Goal: Task Accomplishment & Management: Complete application form

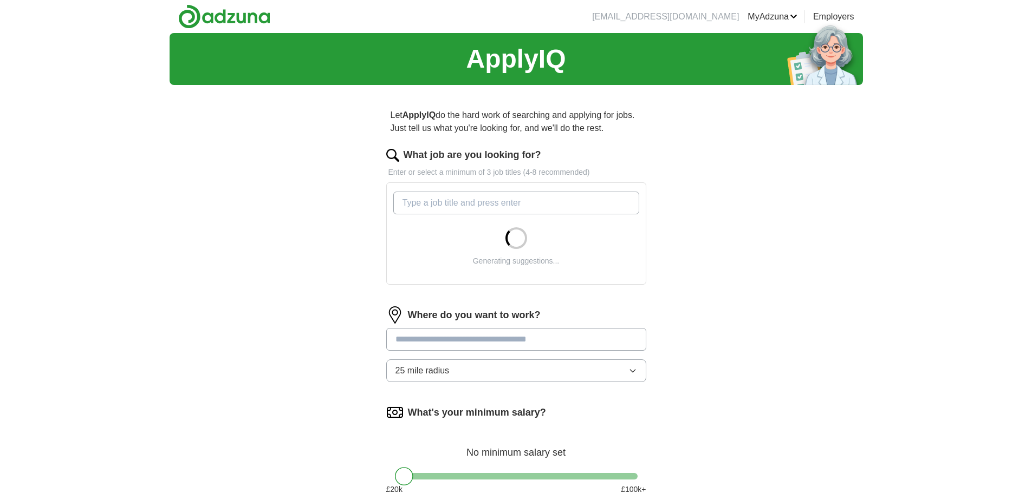
click at [473, 208] on input "What job are you looking for?" at bounding box center [516, 203] width 246 height 23
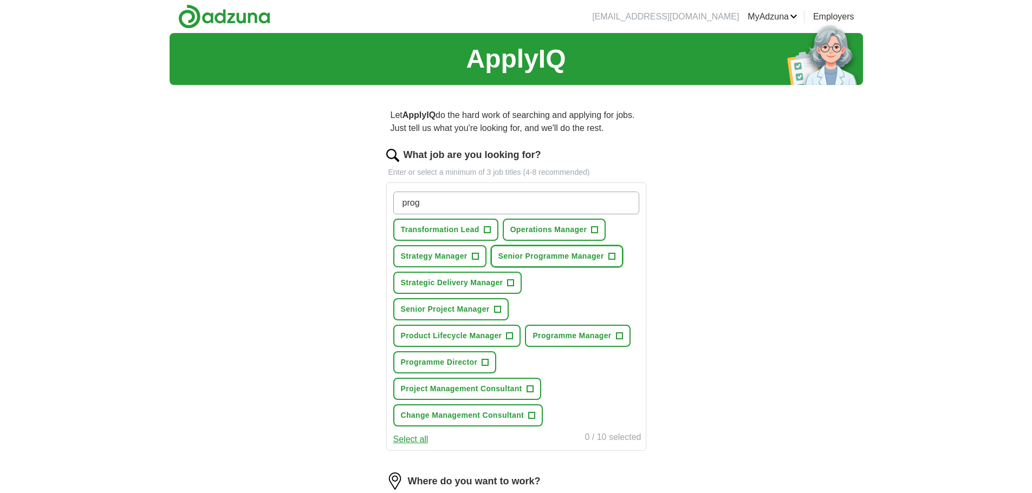
click at [611, 256] on span "+" at bounding box center [611, 256] width 6 height 9
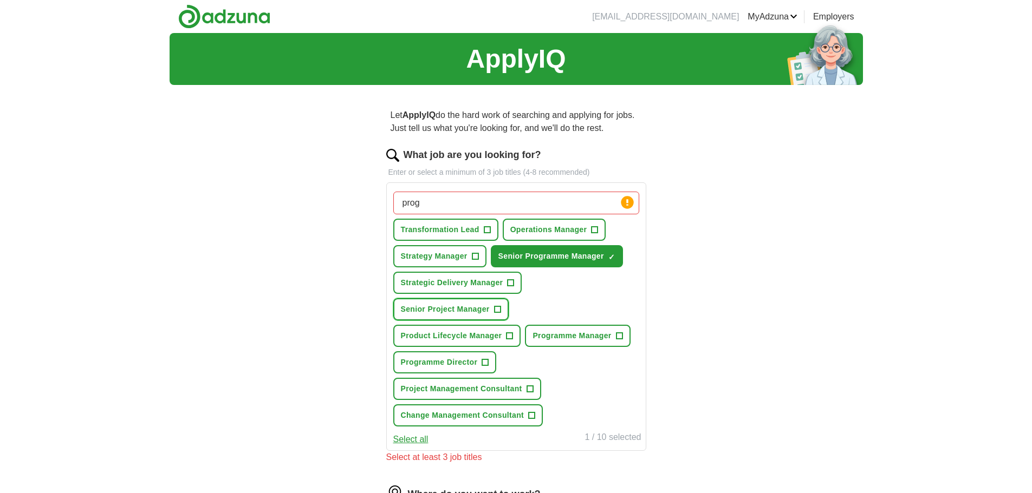
click at [498, 310] on span "+" at bounding box center [497, 309] width 6 height 9
click at [532, 386] on span "+" at bounding box center [529, 389] width 6 height 9
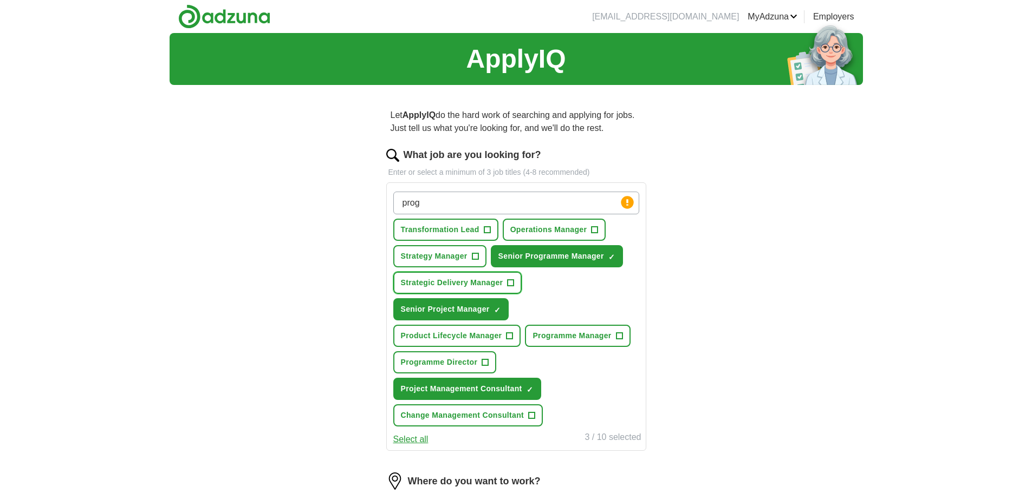
click at [501, 284] on span "Strategic Delivery Manager" at bounding box center [452, 282] width 102 height 11
click at [474, 260] on span "+" at bounding box center [475, 256] width 6 height 9
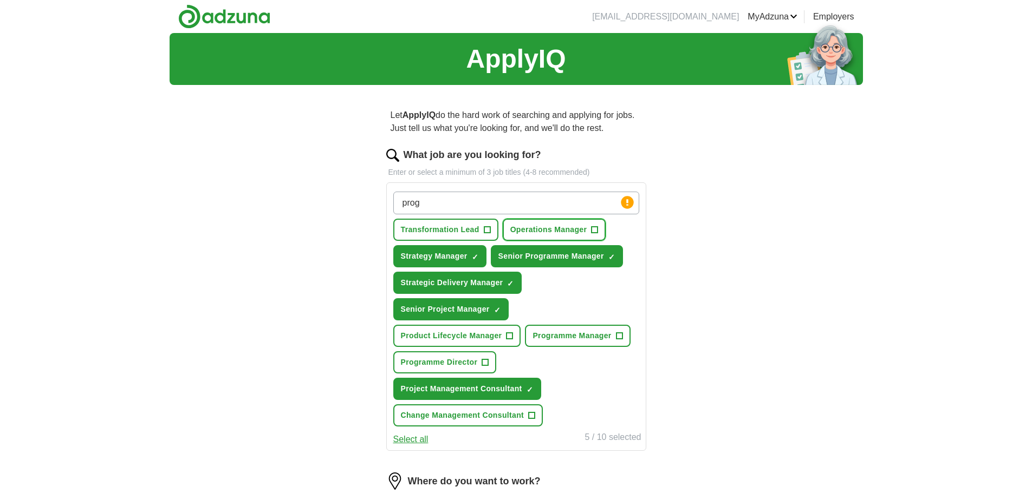
click at [590, 228] on button "Operations Manager +" at bounding box center [553, 230] width 103 height 22
click at [611, 337] on span "Programme Manager" at bounding box center [571, 335] width 79 height 11
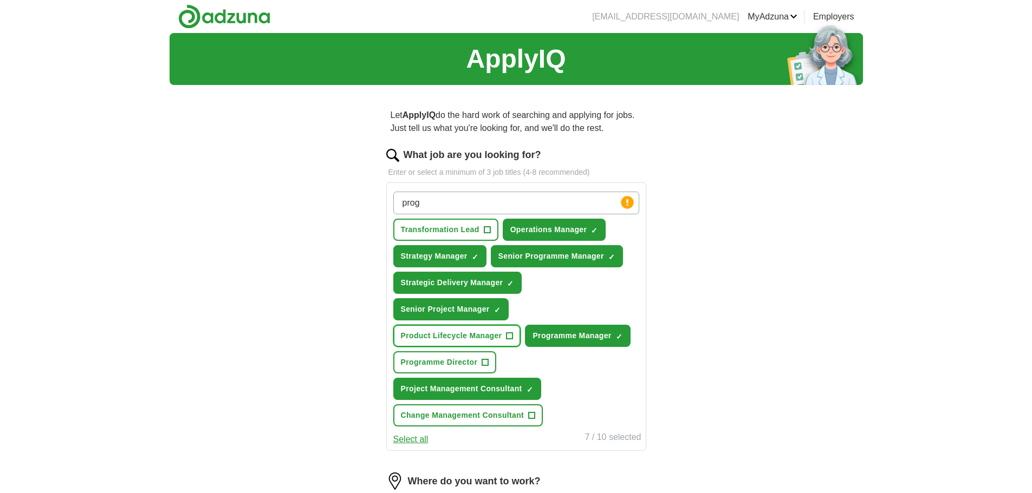
click at [481, 338] on span "Product Lifecycle Manager" at bounding box center [451, 335] width 101 height 11
click at [465, 206] on input "prog" at bounding box center [516, 203] width 246 height 23
type input "p"
click at [677, 284] on div "Let ApplyIQ do the hard work of searching and applying for jobs. Just tell us w…" at bounding box center [516, 417] width 347 height 646
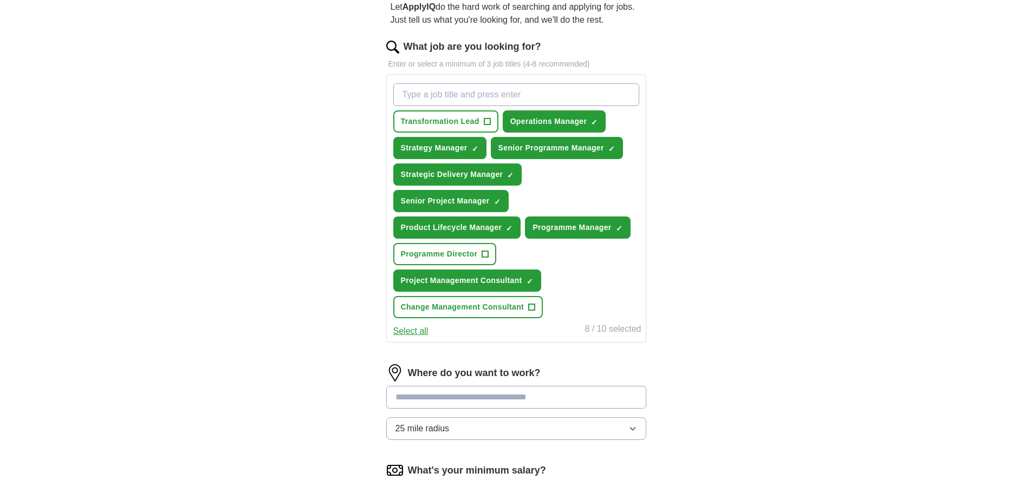
click at [528, 390] on input at bounding box center [516, 397] width 260 height 23
type input "**"
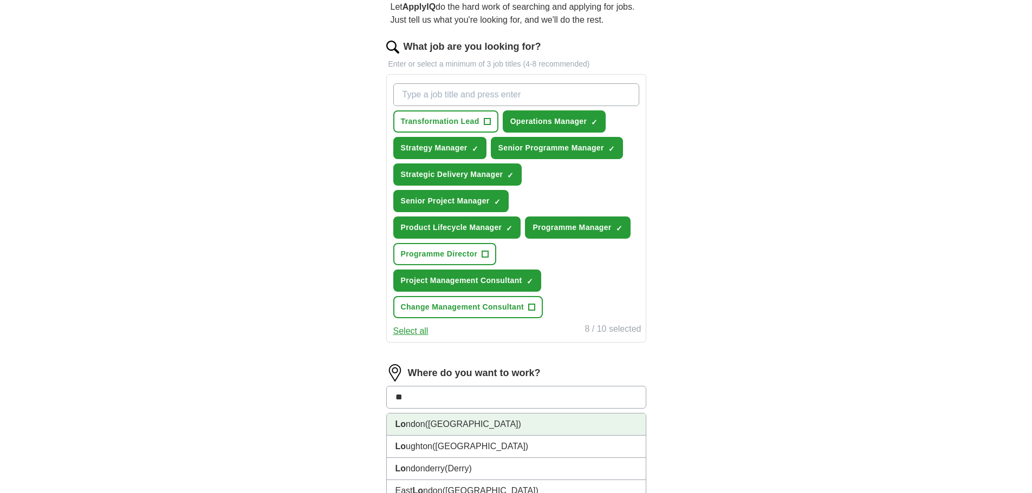
click at [505, 423] on li "Lo ndon ([GEOGRAPHIC_DATA])" at bounding box center [516, 425] width 259 height 22
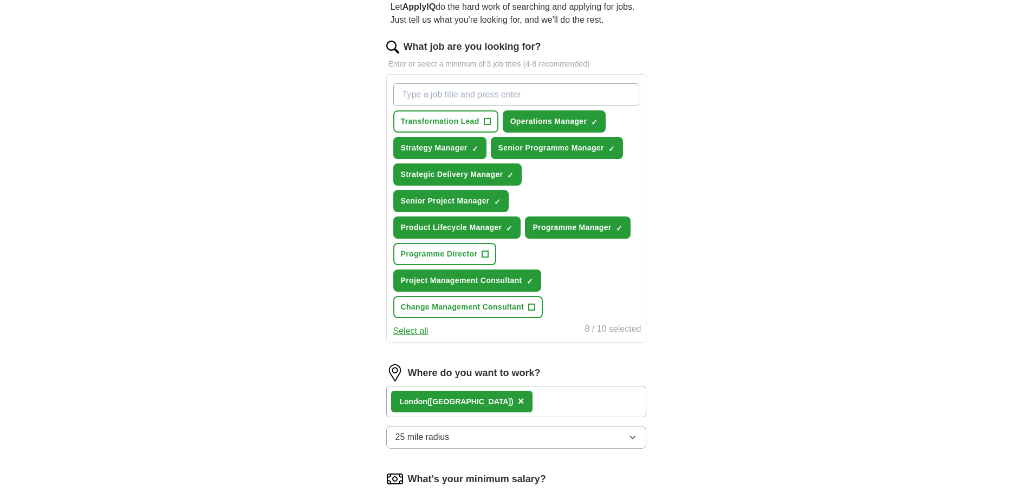
click at [712, 394] on div "ApplyIQ Let ApplyIQ do the hard work of searching and applying for jobs. Just t…" at bounding box center [515, 282] width 693 height 715
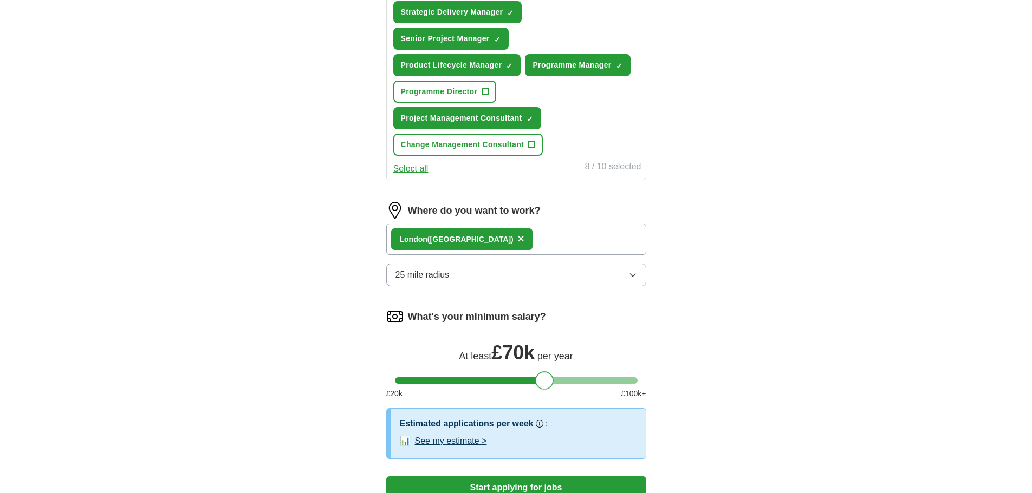
drag, startPoint x: 402, startPoint y: 378, endPoint x: 543, endPoint y: 387, distance: 140.5
click at [543, 387] on div at bounding box center [544, 380] width 18 height 18
click at [739, 362] on div "ApplyIQ Let ApplyIQ do the hard work of searching and applying for jobs. Just t…" at bounding box center [515, 145] width 693 height 766
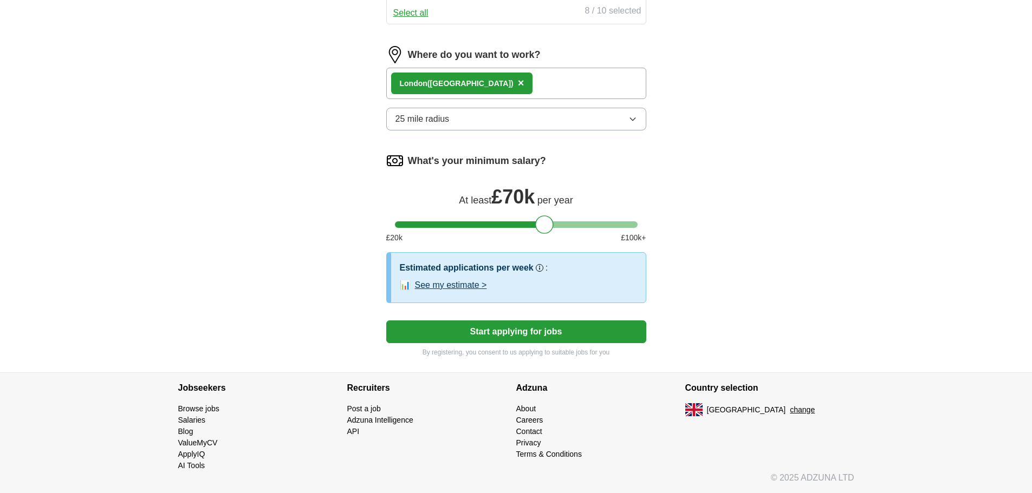
click at [519, 332] on button "Start applying for jobs" at bounding box center [516, 332] width 260 height 23
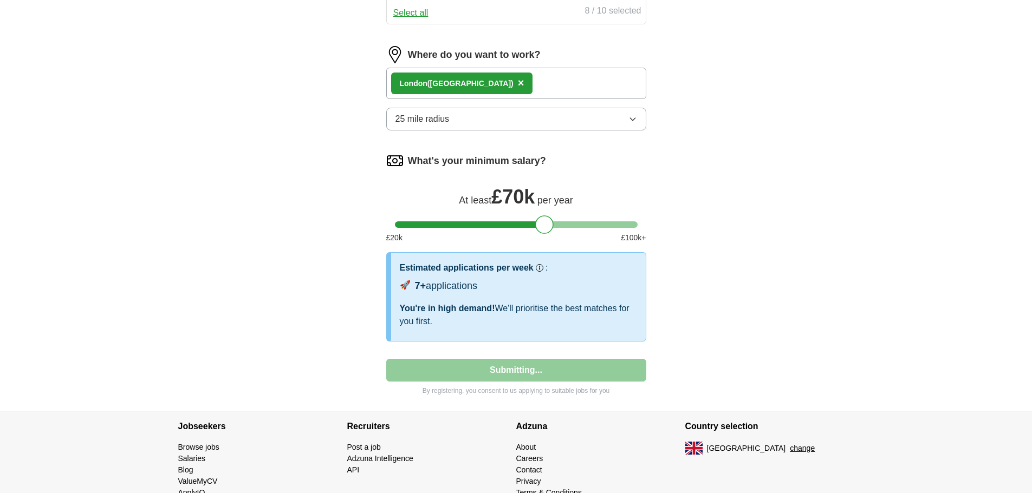
select select "**"
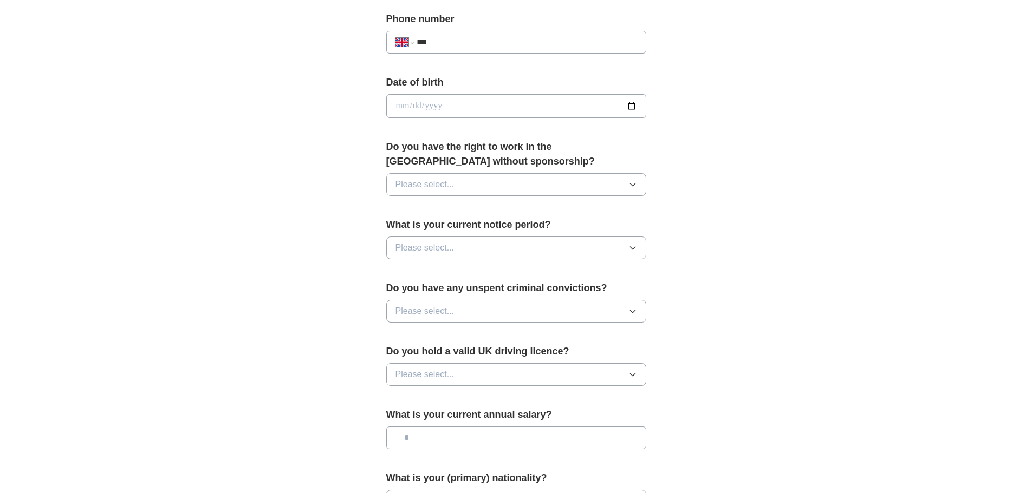
scroll to position [0, 0]
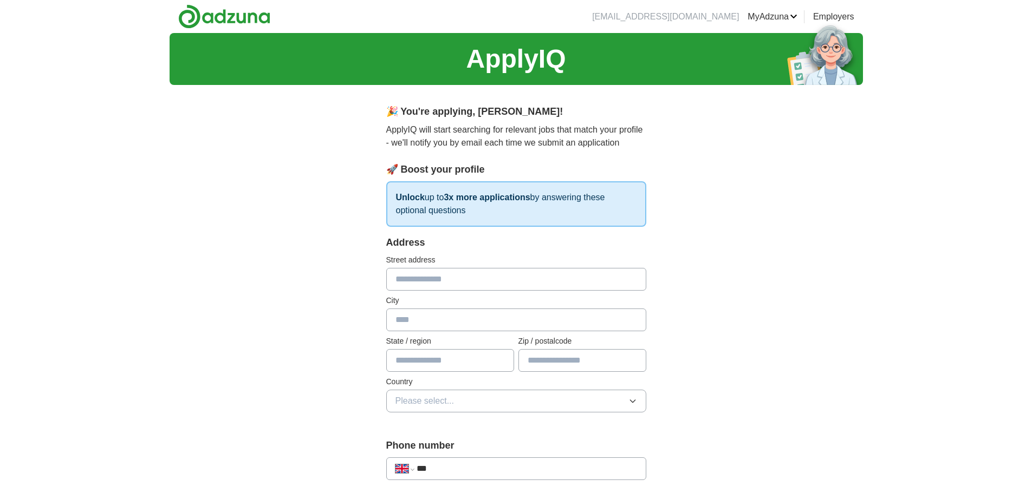
click at [597, 282] on input "text" at bounding box center [516, 279] width 260 height 23
type input "**********"
type input "*********"
type input "*******"
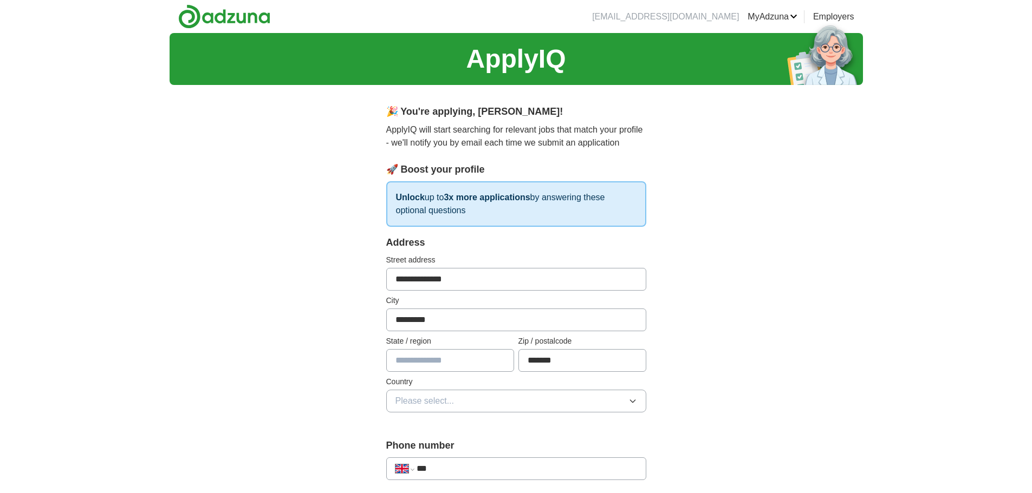
scroll to position [108, 0]
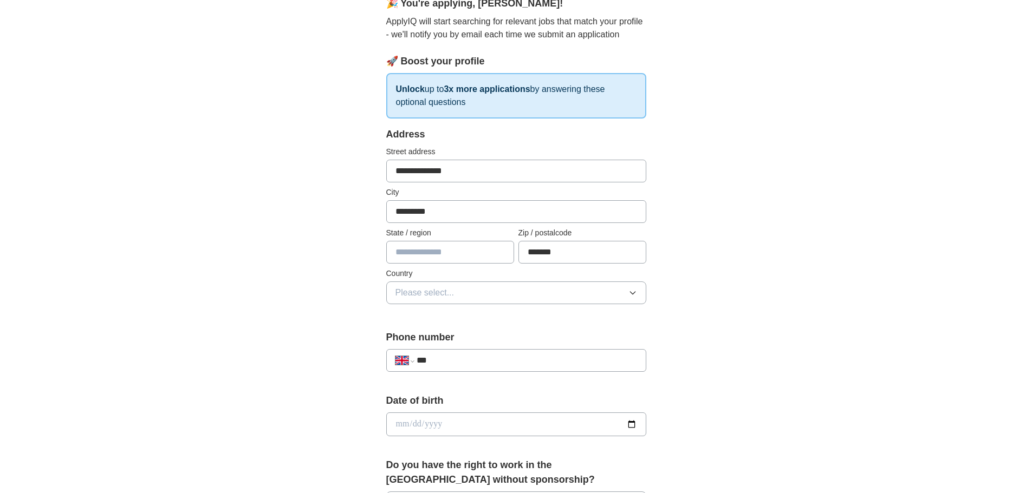
click at [532, 298] on button "Please select..." at bounding box center [516, 293] width 260 height 23
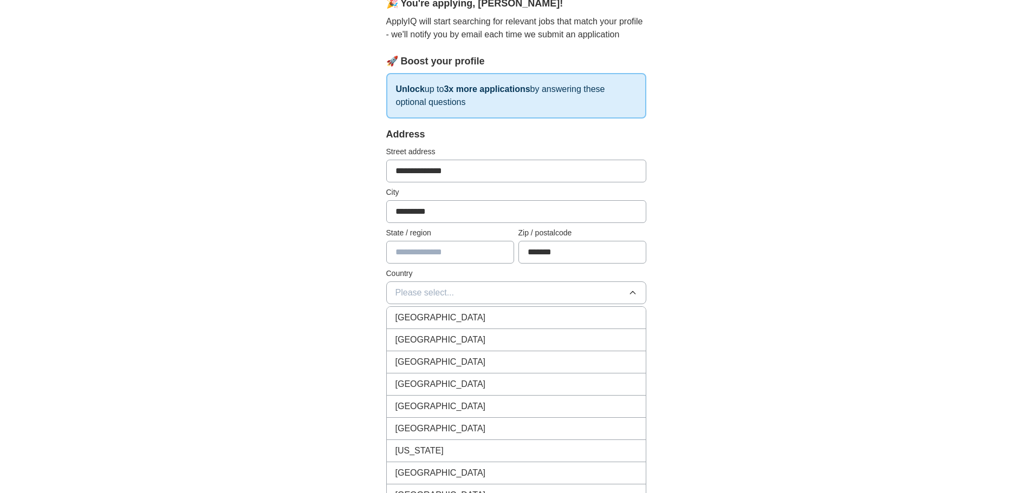
click at [527, 310] on li "[GEOGRAPHIC_DATA]" at bounding box center [516, 318] width 259 height 22
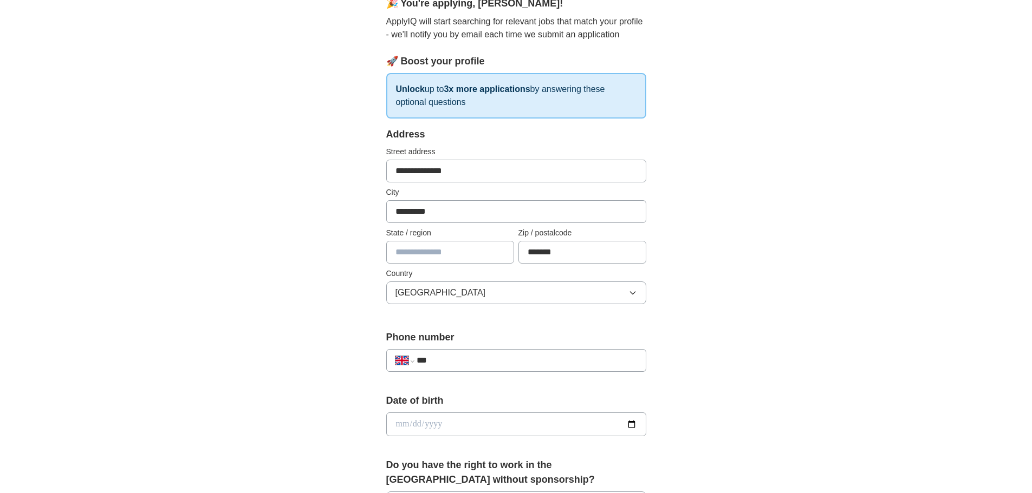
click at [782, 273] on div "**********" at bounding box center [515, 410] width 693 height 971
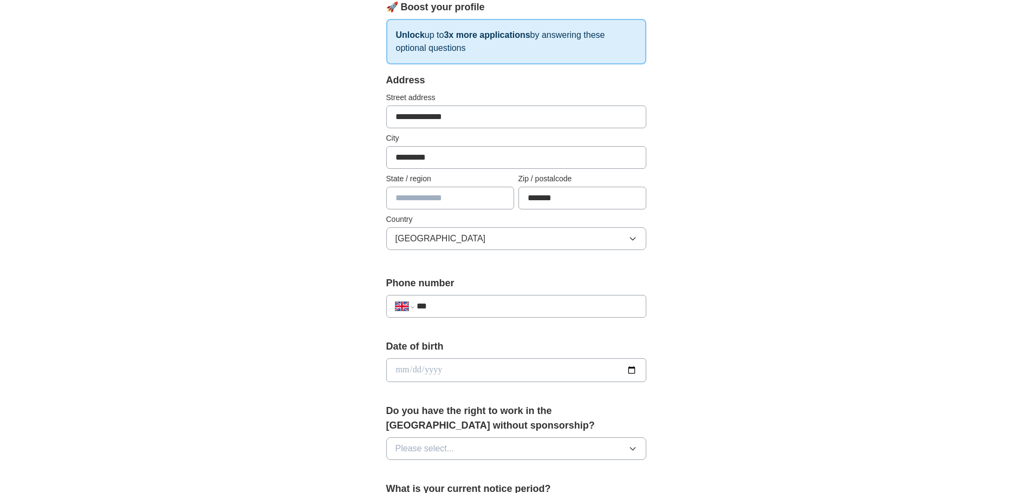
scroll to position [217, 0]
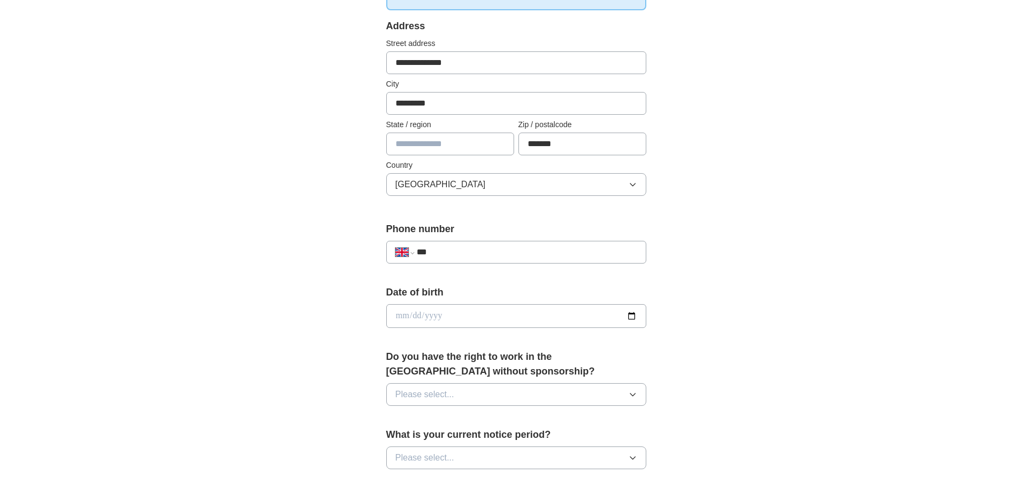
click at [536, 258] on input "***" at bounding box center [526, 252] width 220 height 13
type input "**********"
click at [522, 289] on label "Date of birth" at bounding box center [516, 292] width 260 height 15
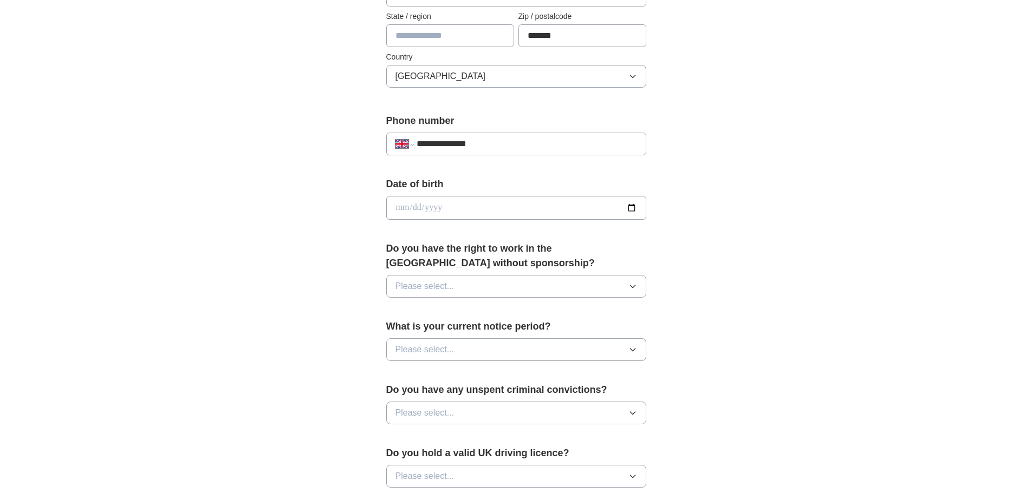
click at [554, 290] on button "Please select..." at bounding box center [516, 286] width 260 height 23
click at [525, 310] on div "Yes" at bounding box center [515, 311] width 241 height 13
click at [523, 348] on button "Please select..." at bounding box center [516, 349] width 260 height 23
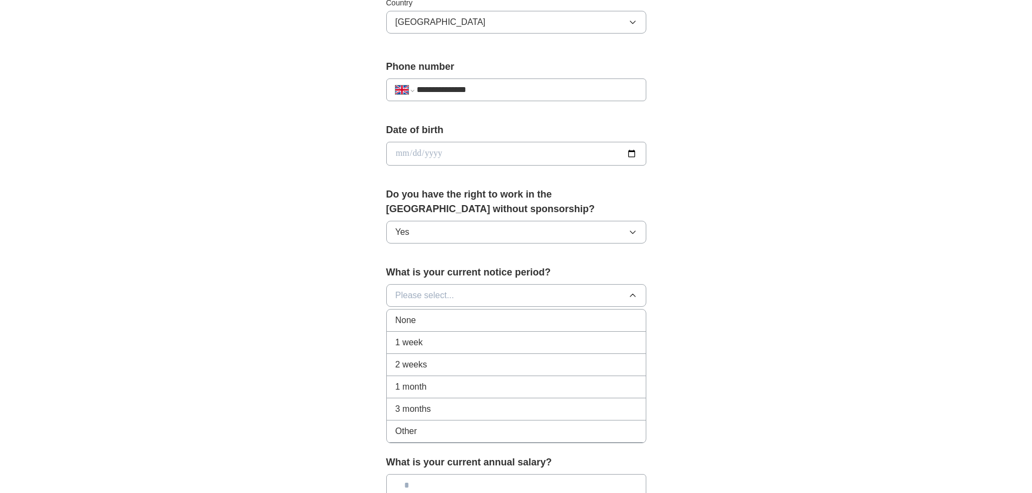
scroll to position [433, 0]
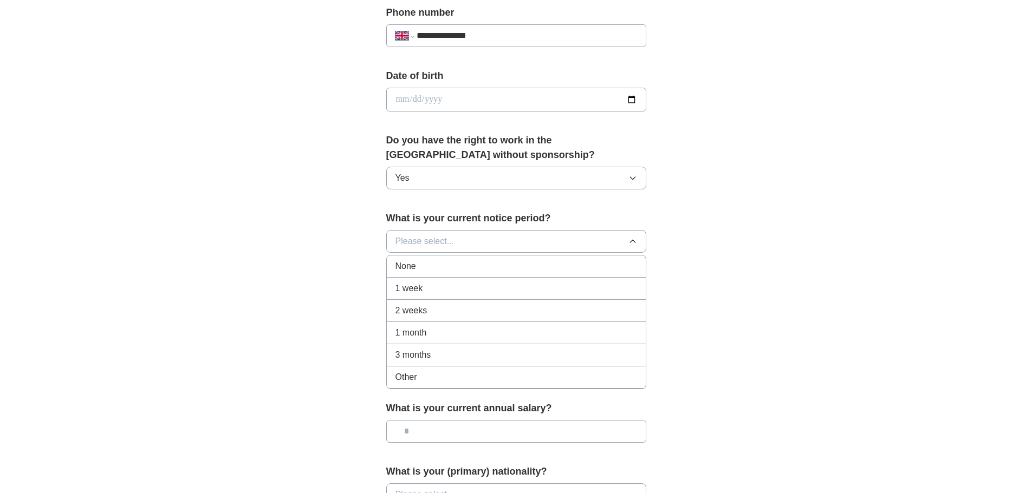
click at [454, 381] on div "Other" at bounding box center [515, 377] width 241 height 13
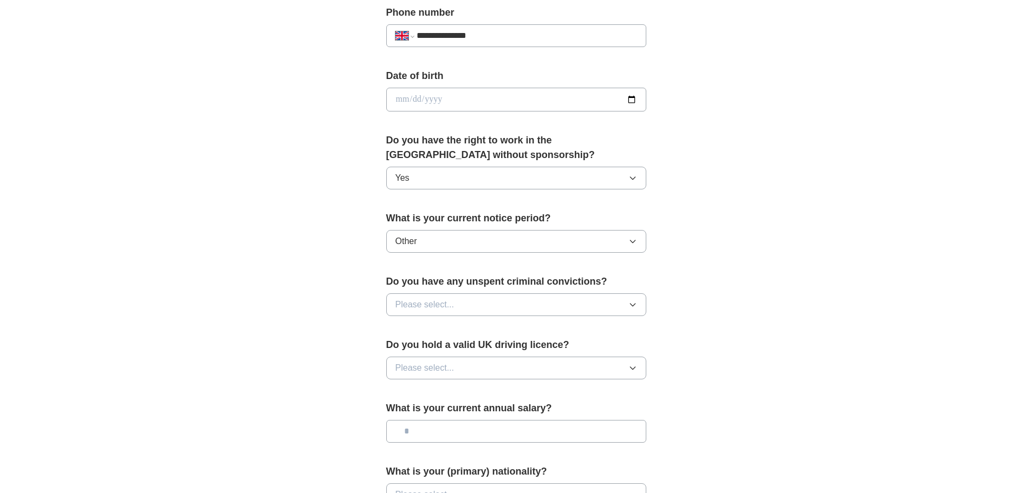
click at [472, 314] on button "Please select..." at bounding box center [516, 304] width 260 height 23
click at [456, 345] on li "No" at bounding box center [516, 352] width 259 height 22
click at [459, 364] on button "Please select..." at bounding box center [516, 368] width 260 height 23
click at [440, 393] on div "Yes" at bounding box center [515, 393] width 241 height 13
click at [473, 394] on form "**********" at bounding box center [516, 181] width 260 height 758
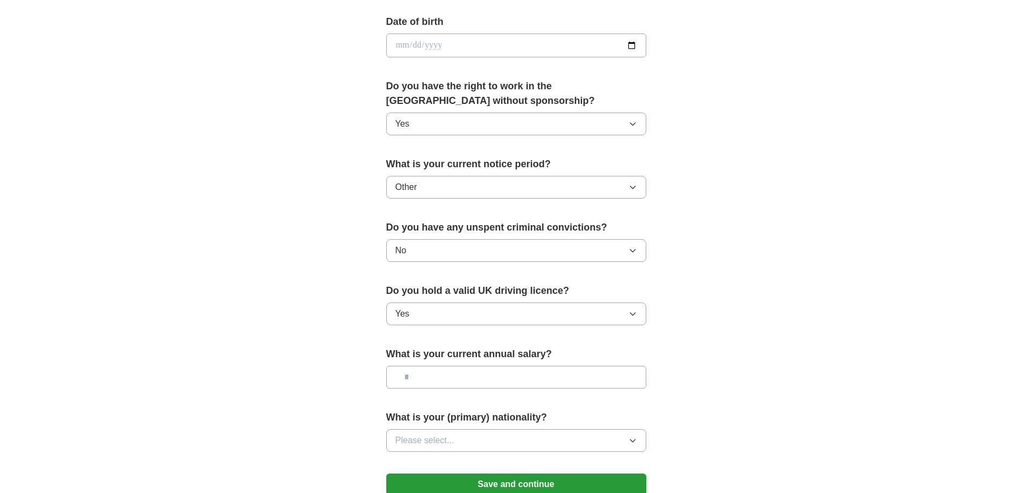
scroll to position [541, 0]
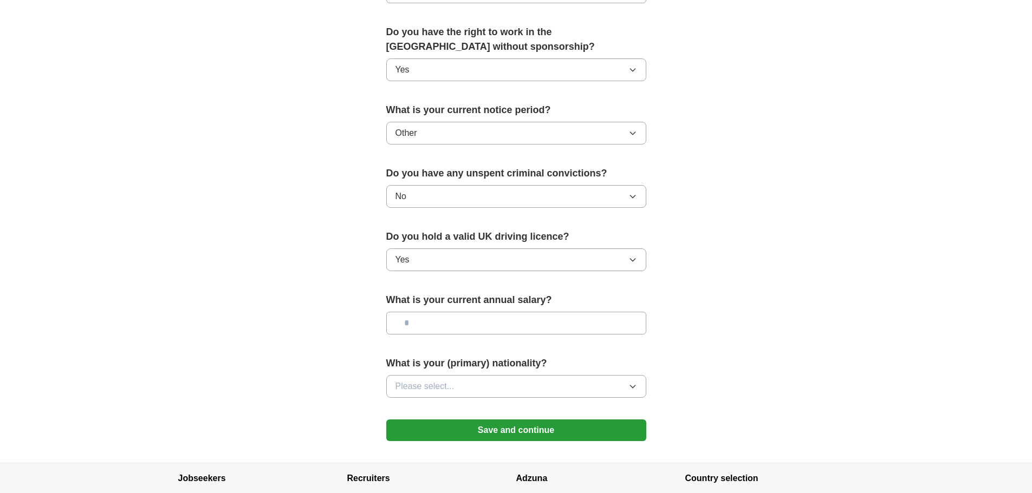
click at [485, 389] on button "Please select..." at bounding box center [516, 386] width 260 height 23
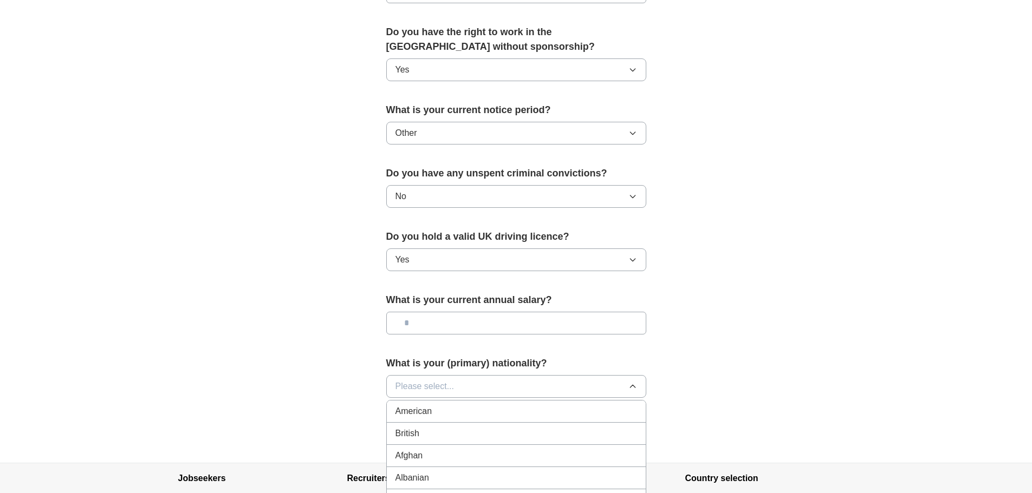
click at [458, 427] on div "British" at bounding box center [515, 433] width 241 height 13
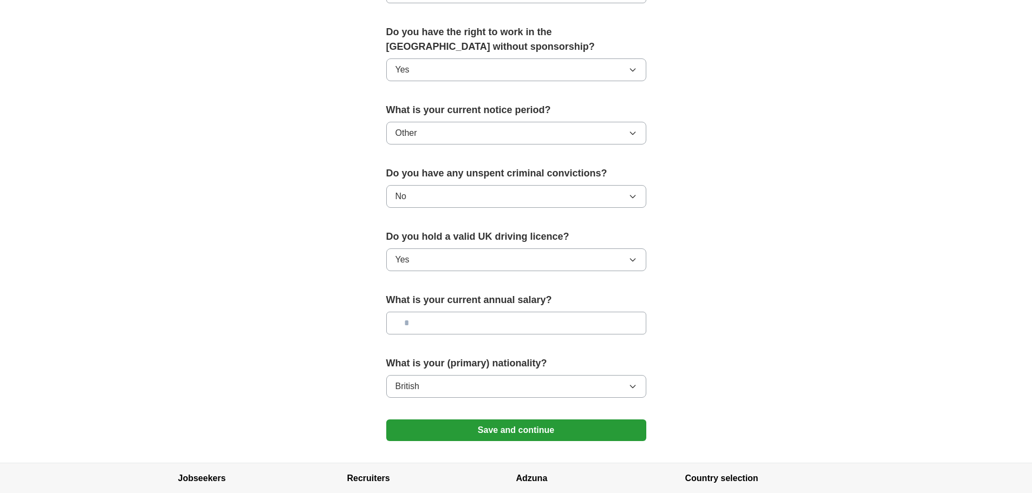
click at [478, 430] on button "Save and continue" at bounding box center [516, 431] width 260 height 22
